Goal: Check status

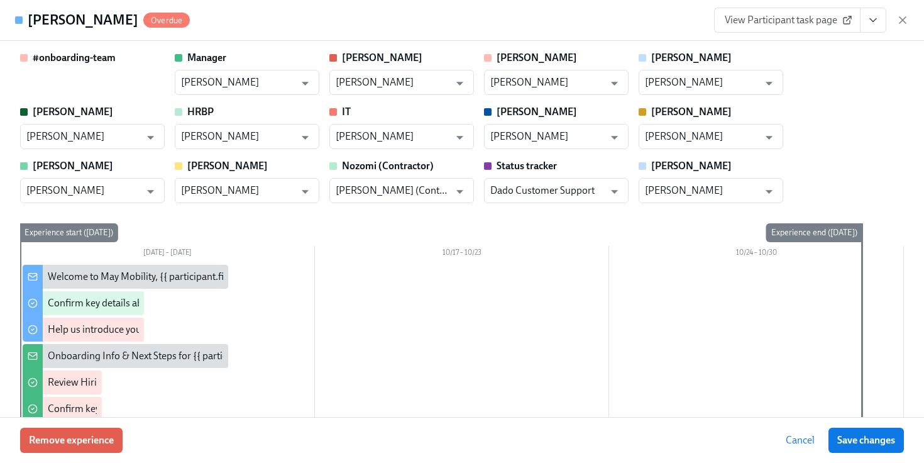
scroll to position [0, 2482]
